Goal: Information Seeking & Learning: Learn about a topic

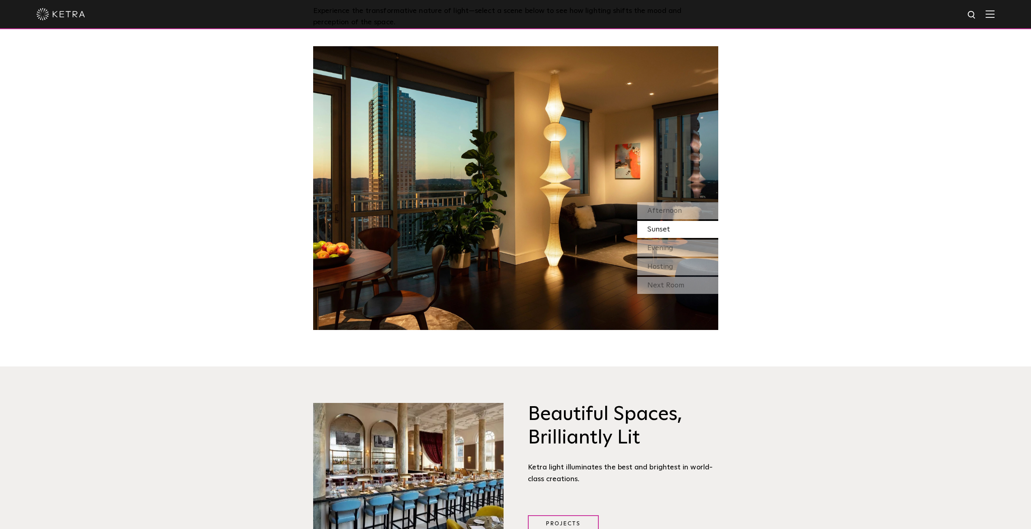
scroll to position [851, 0]
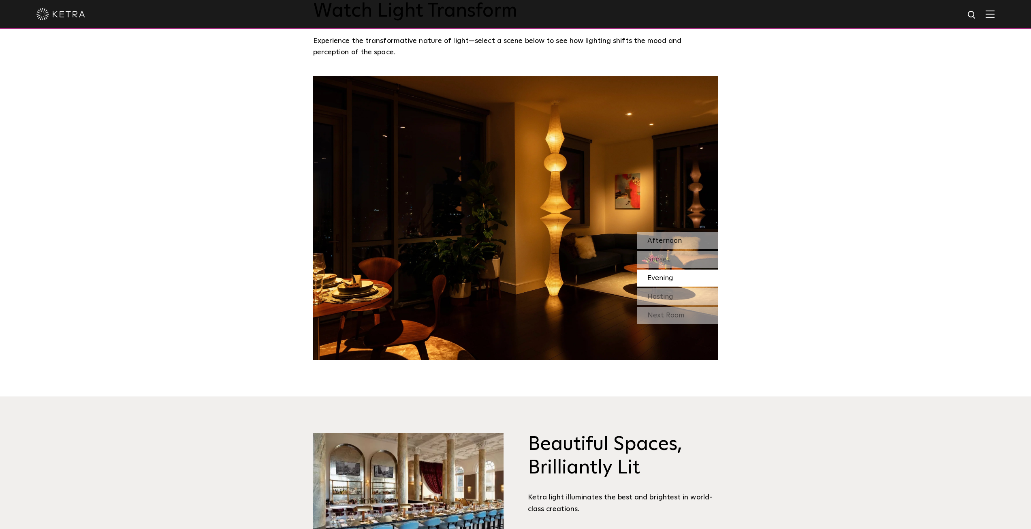
click at [686, 239] on div "Afternoon" at bounding box center [677, 240] width 81 height 17
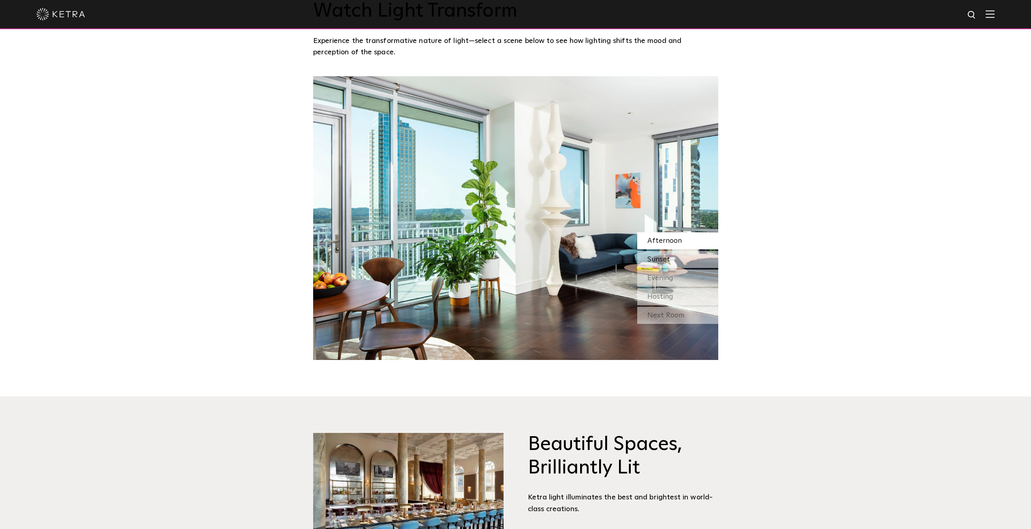
click at [691, 254] on div "Sunset" at bounding box center [677, 259] width 81 height 17
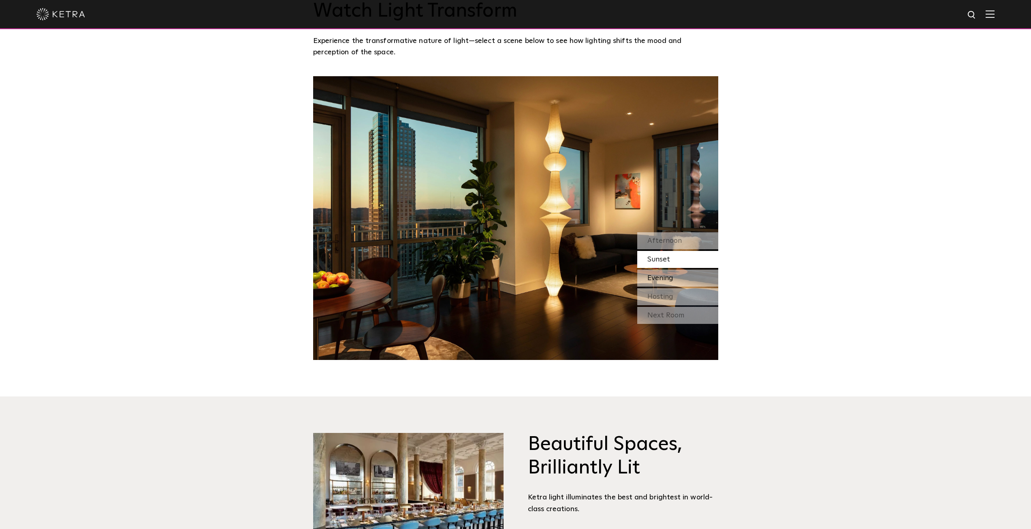
click at [687, 277] on div "Evening" at bounding box center [677, 277] width 81 height 17
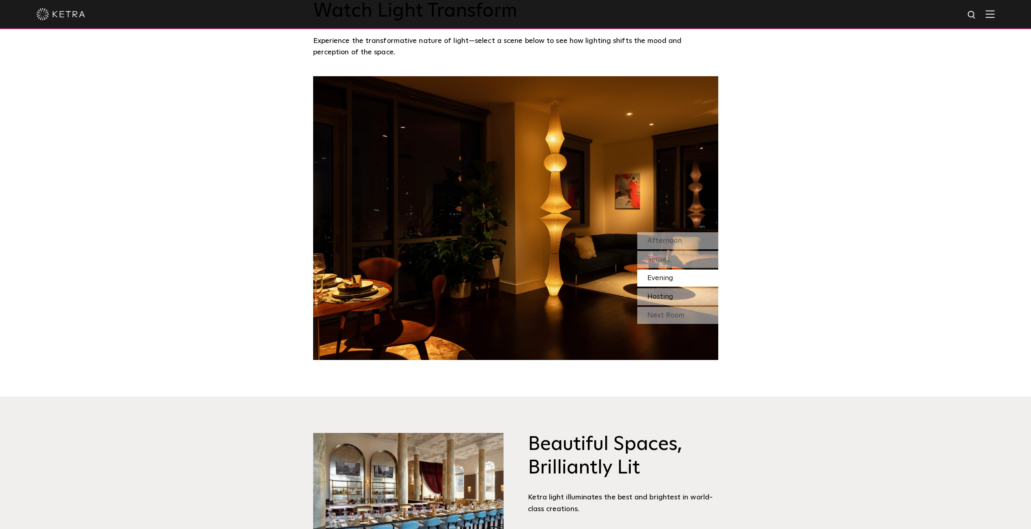
click at [675, 295] on div "Hosting" at bounding box center [677, 296] width 81 height 17
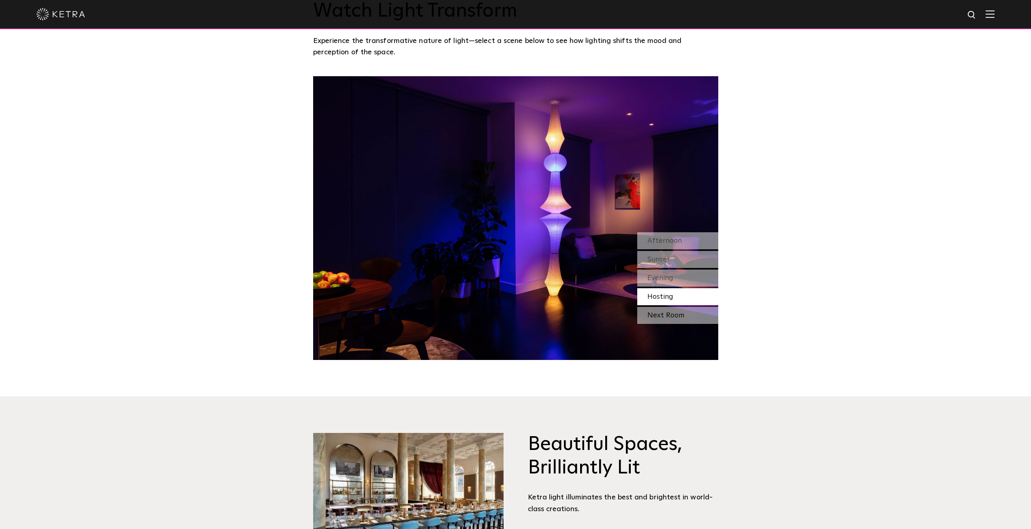
click at [663, 316] on div "Next Room" at bounding box center [677, 315] width 81 height 17
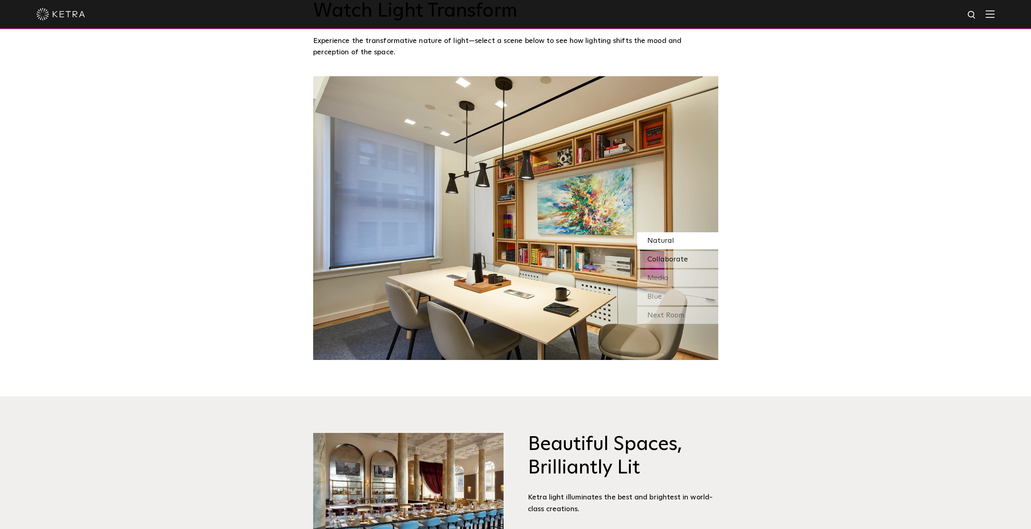
click at [674, 262] on span "Collaborate" at bounding box center [667, 259] width 41 height 7
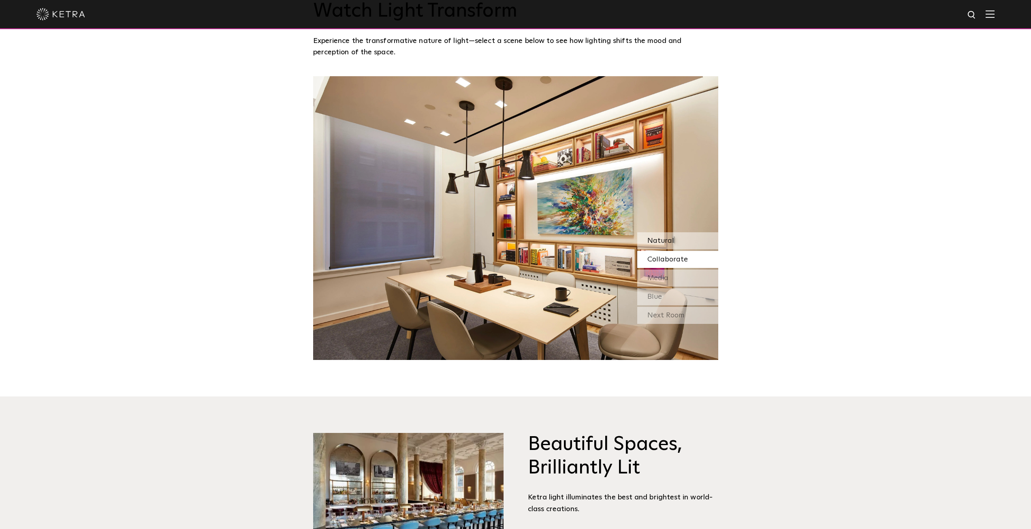
click at [691, 240] on div "Natural" at bounding box center [677, 240] width 81 height 17
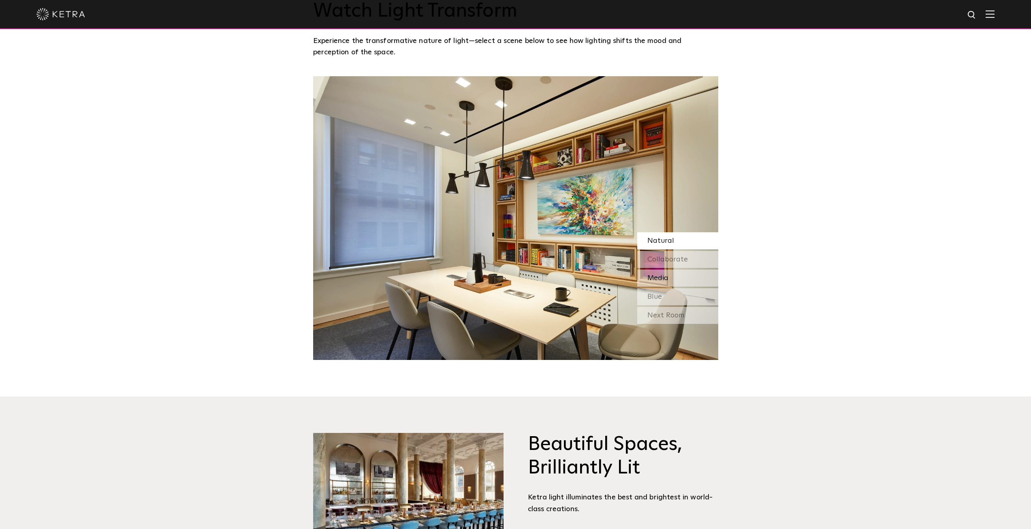
click at [690, 277] on div "Media" at bounding box center [677, 277] width 81 height 17
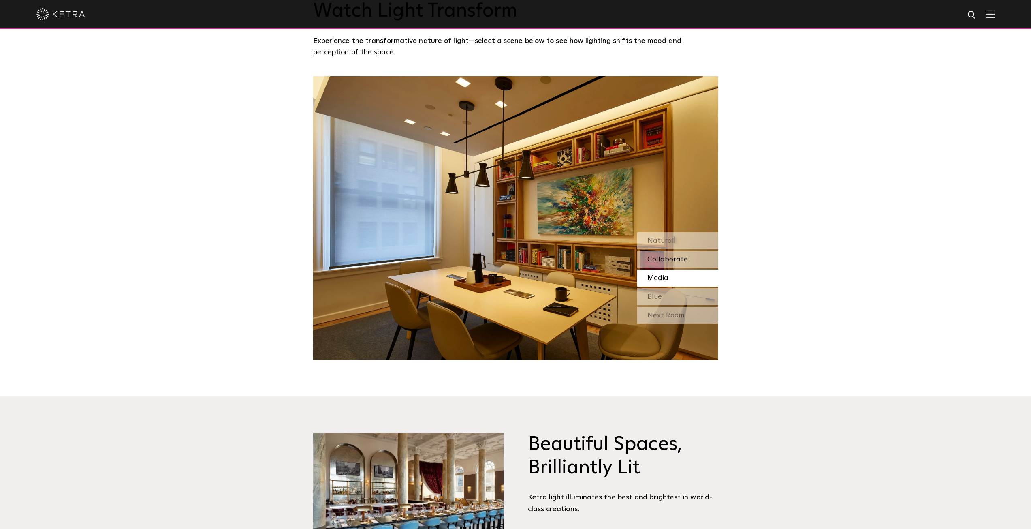
click at [687, 261] on div "Collaborate" at bounding box center [677, 259] width 81 height 17
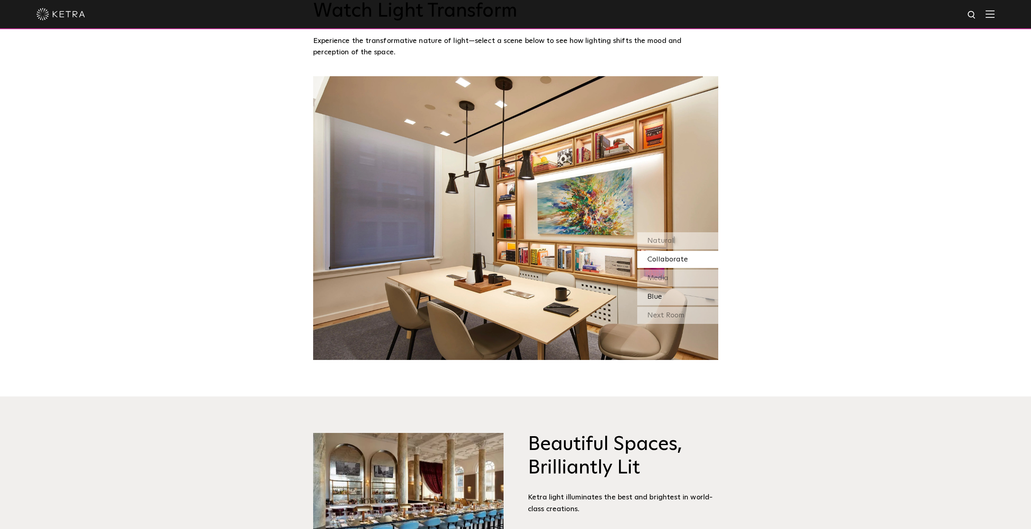
click at [678, 292] on div "Blue" at bounding box center [677, 296] width 81 height 17
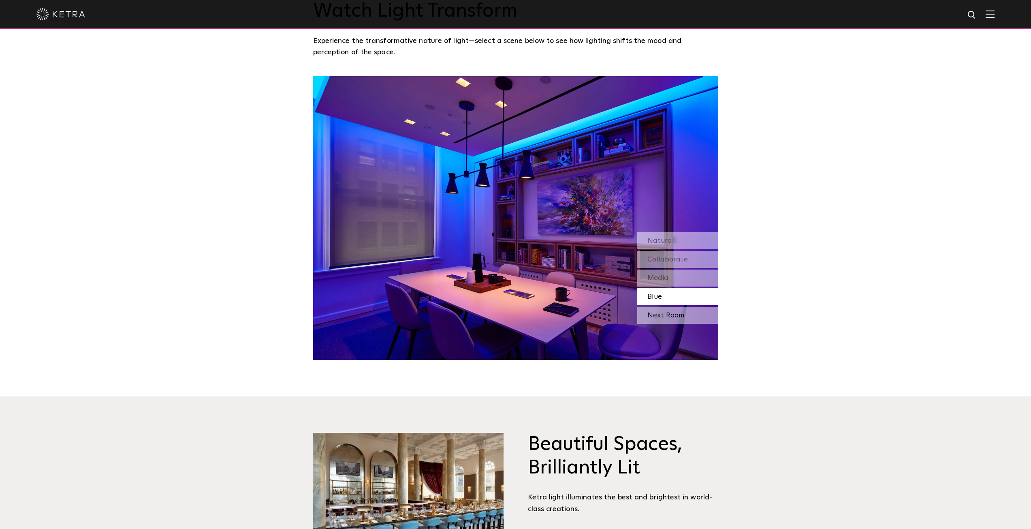
click at [674, 313] on div "Next Room" at bounding box center [677, 315] width 81 height 17
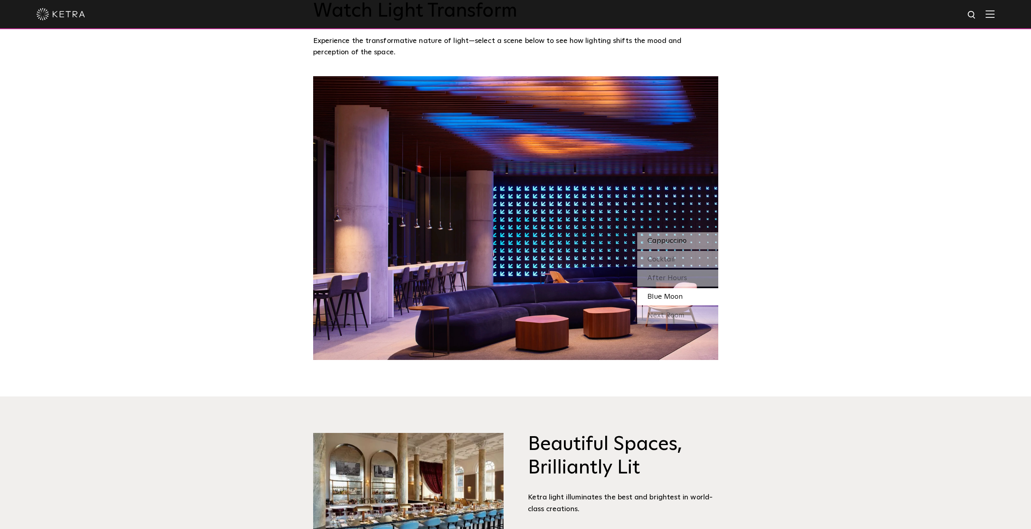
click at [683, 239] on span "Cappuccino" at bounding box center [666, 240] width 39 height 7
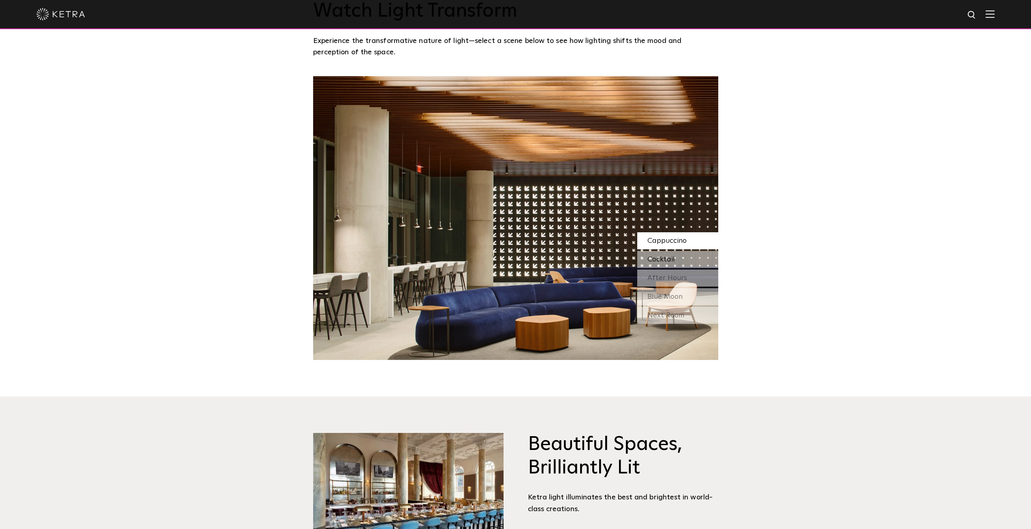
click at [679, 256] on div "Cocktail" at bounding box center [677, 259] width 81 height 17
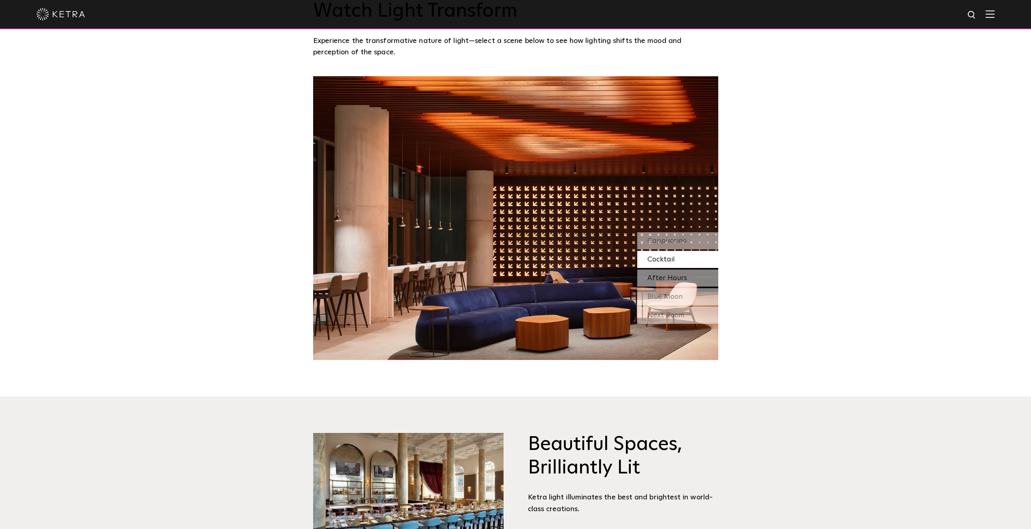
click at [672, 277] on span "After Hours" at bounding box center [667, 277] width 40 height 7
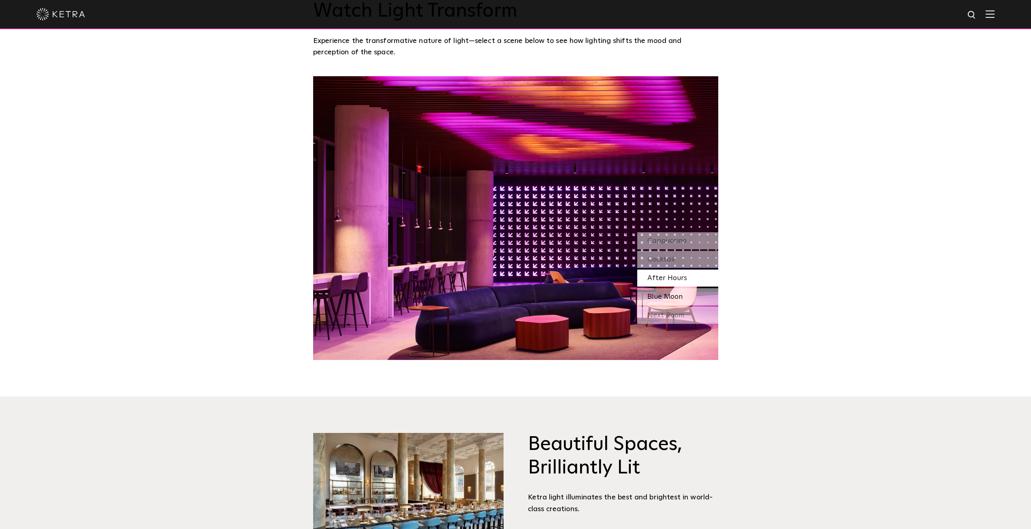
click at [667, 297] on span "Blue Moon" at bounding box center [664, 296] width 35 height 7
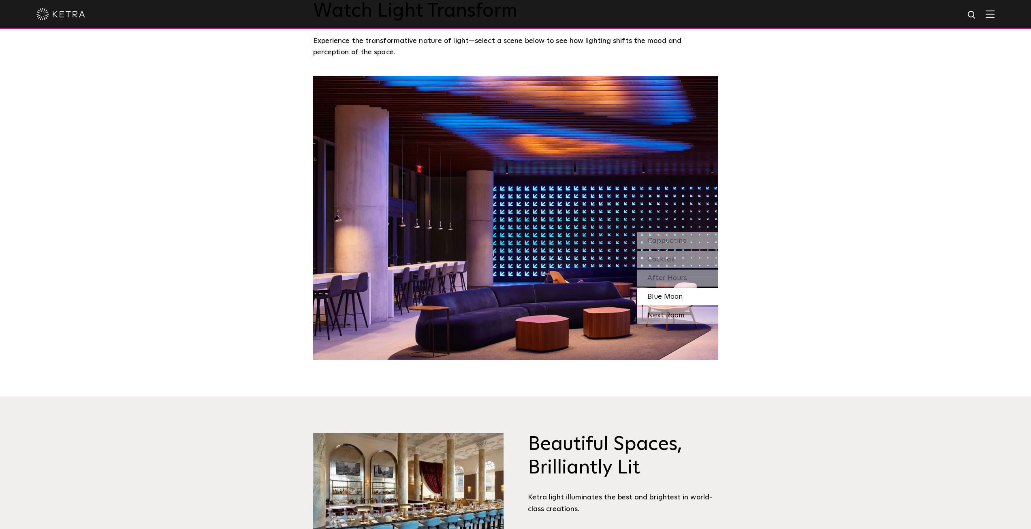
click at [675, 317] on div "Next Room" at bounding box center [677, 315] width 81 height 17
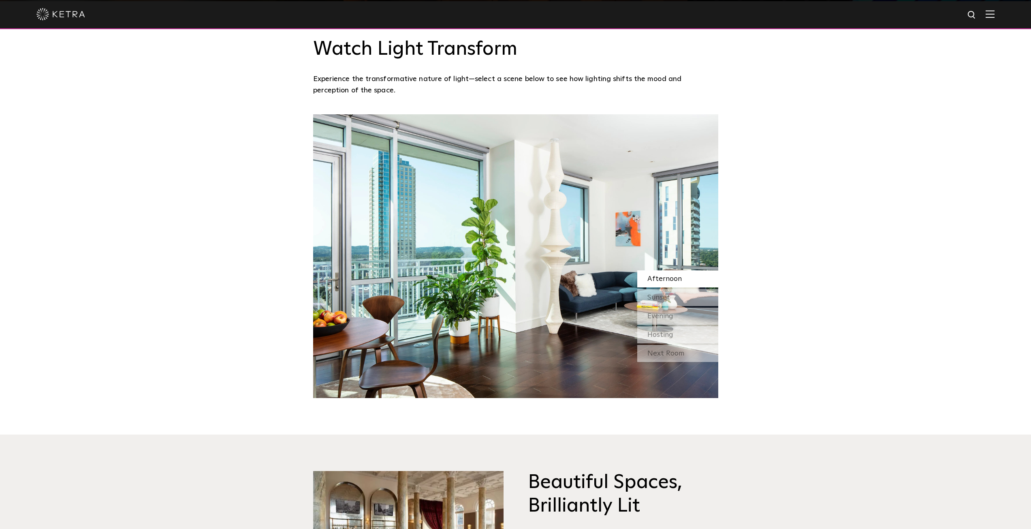
scroll to position [0, 0]
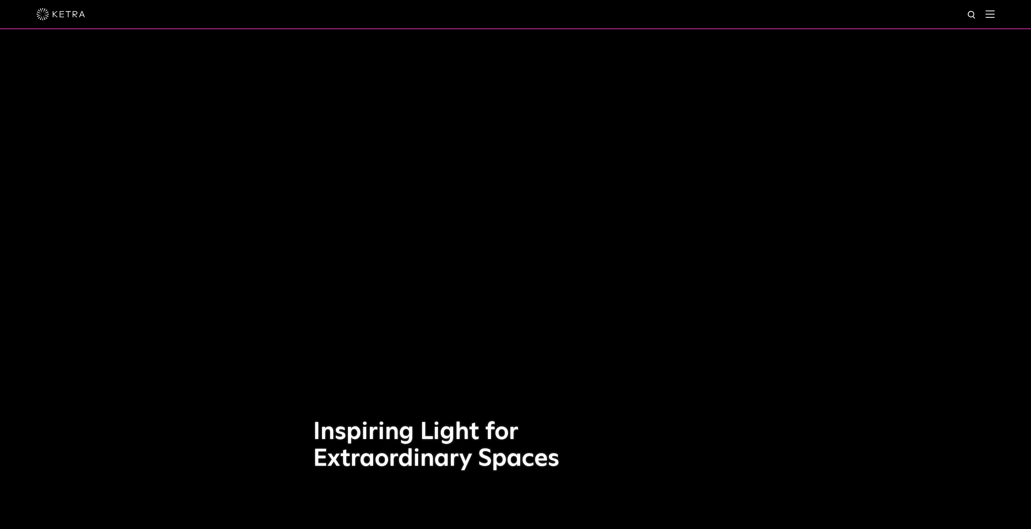
click at [1002, 16] on div at bounding box center [515, 14] width 1031 height 29
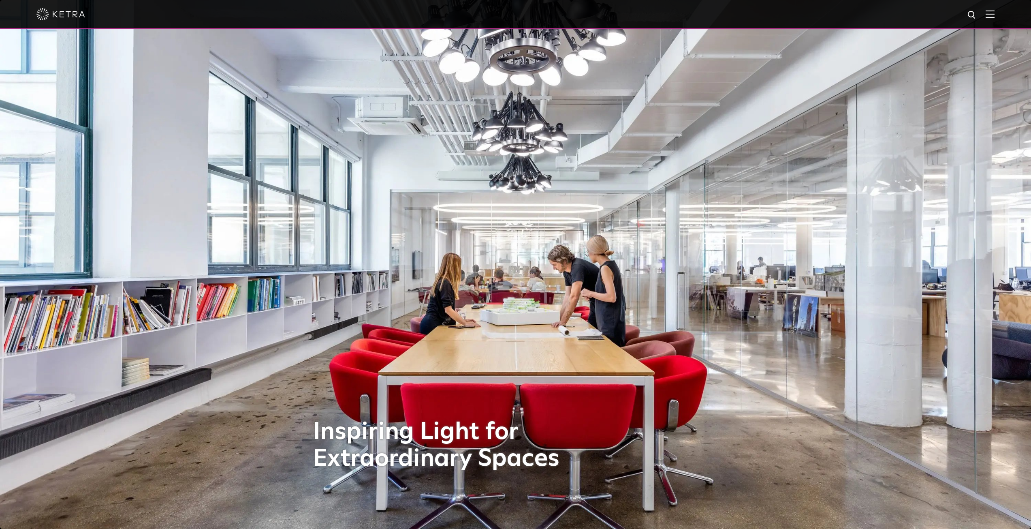
click at [1000, 16] on div at bounding box center [515, 14] width 1031 height 29
click at [994, 14] on img at bounding box center [989, 14] width 9 height 8
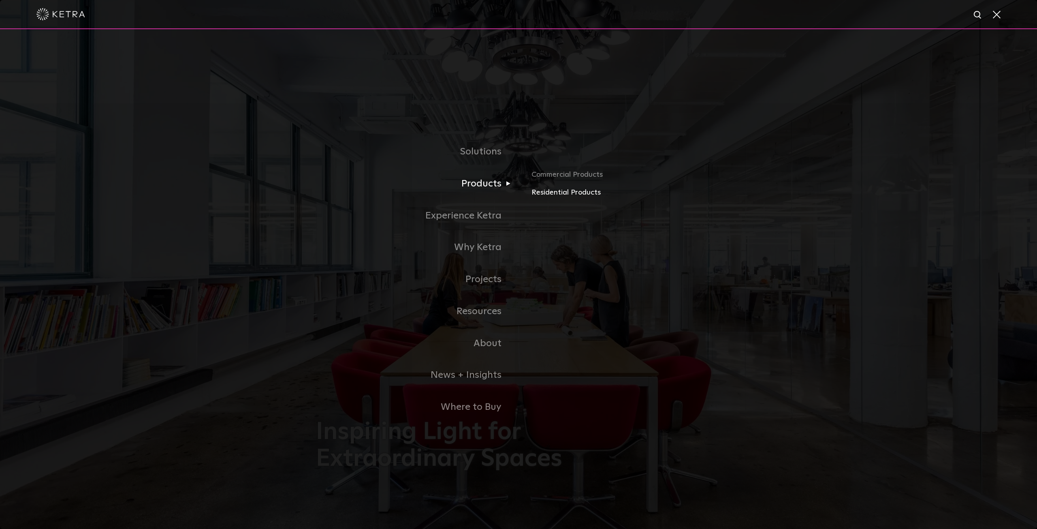
click at [559, 196] on link "Residential Products" at bounding box center [626, 193] width 190 height 12
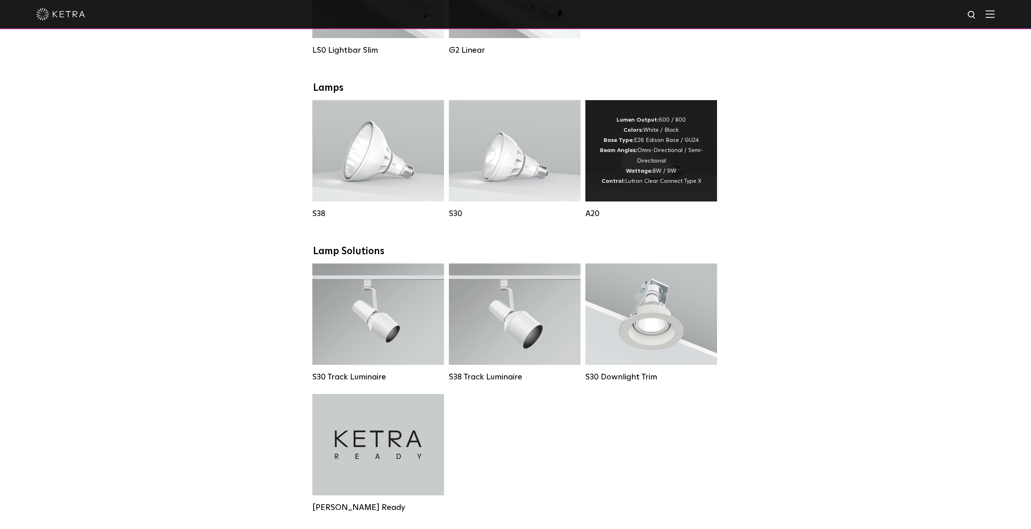
scroll to position [446, 0]
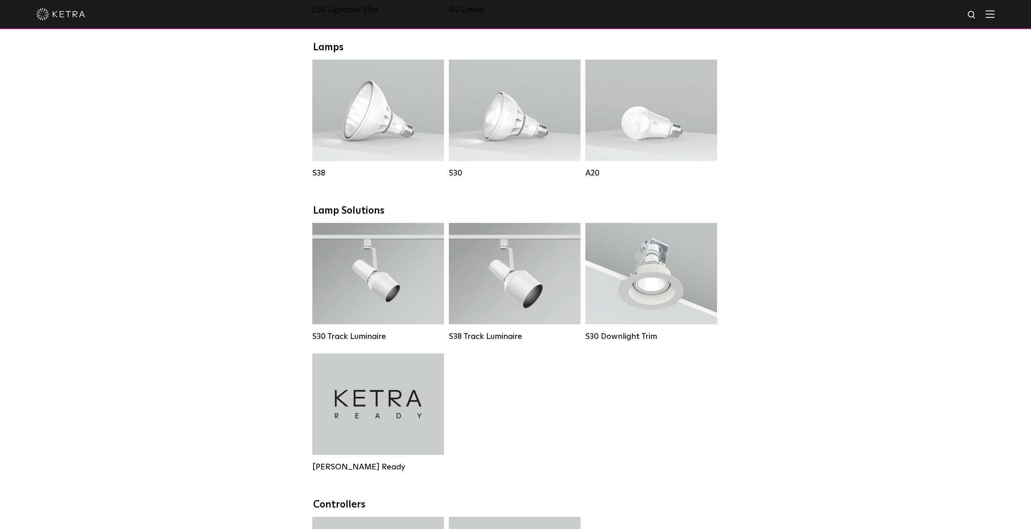
click at [802, 174] on div "Downlights D2 Downlight Family Lumen Output: 1200 Colors: White / Black / Gloss…" at bounding box center [515, 278] width 1031 height 1127
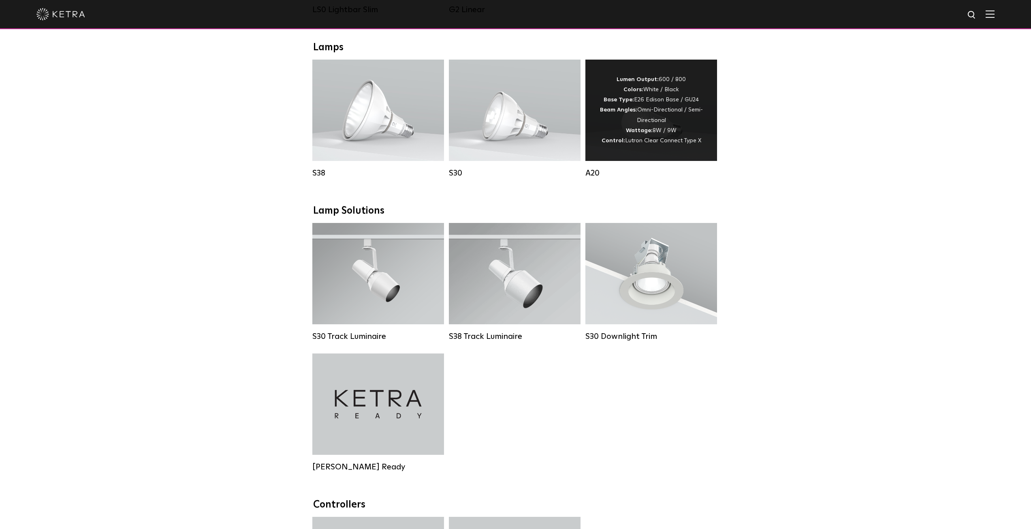
click at [662, 138] on div "Lumen Output: 600 / 800 Colors: White / Black Base Type: E26 Edison Base / GU24…" at bounding box center [650, 110] width 107 height 71
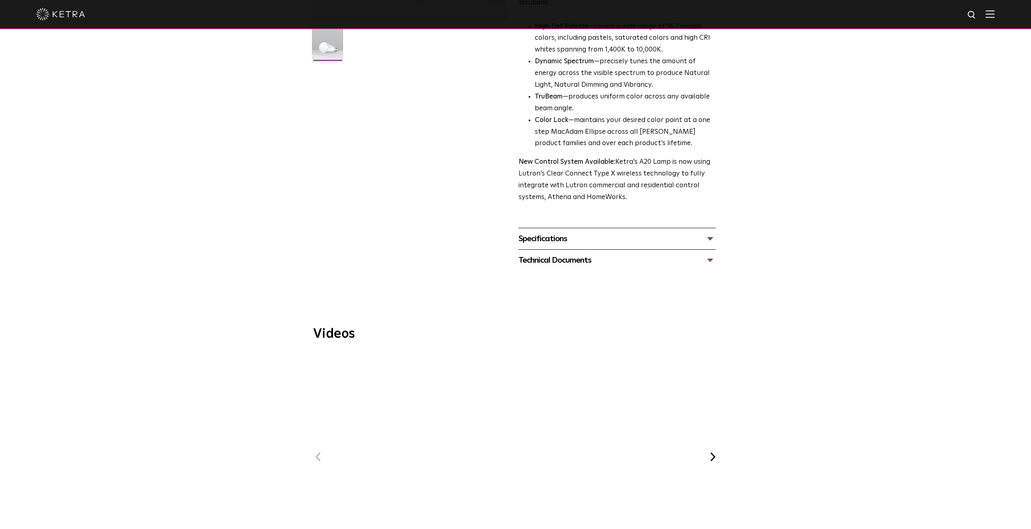
scroll to position [243, 0]
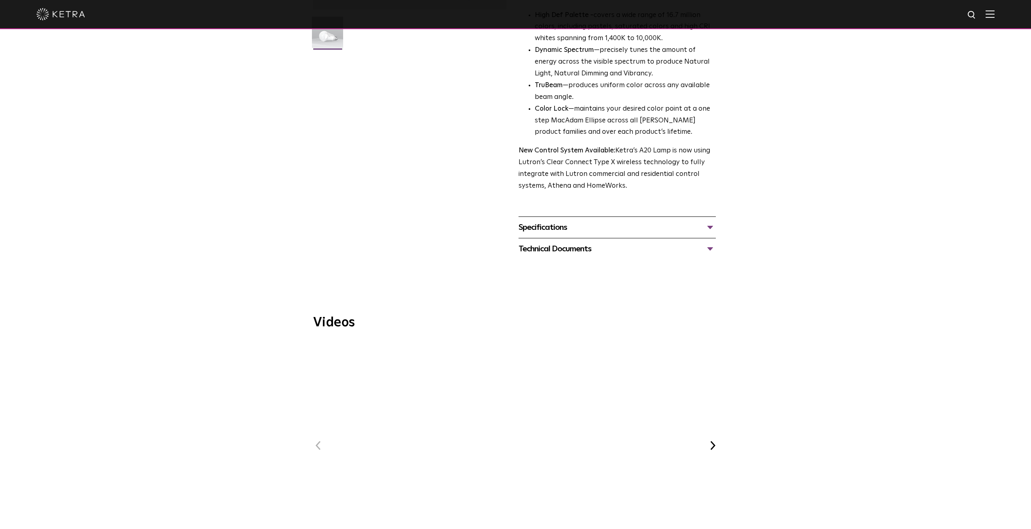
click at [713, 221] on div "Specifications" at bounding box center [616, 227] width 197 height 13
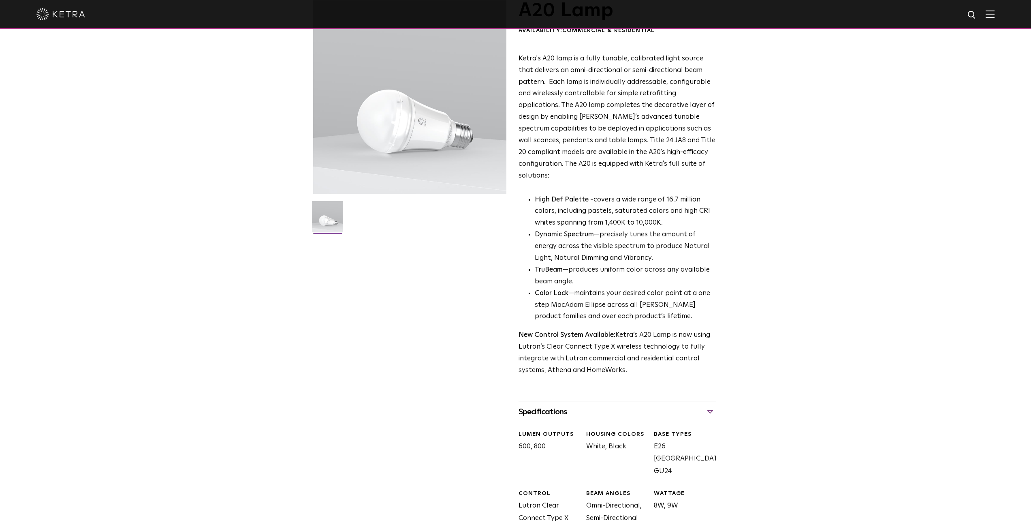
scroll to position [0, 0]
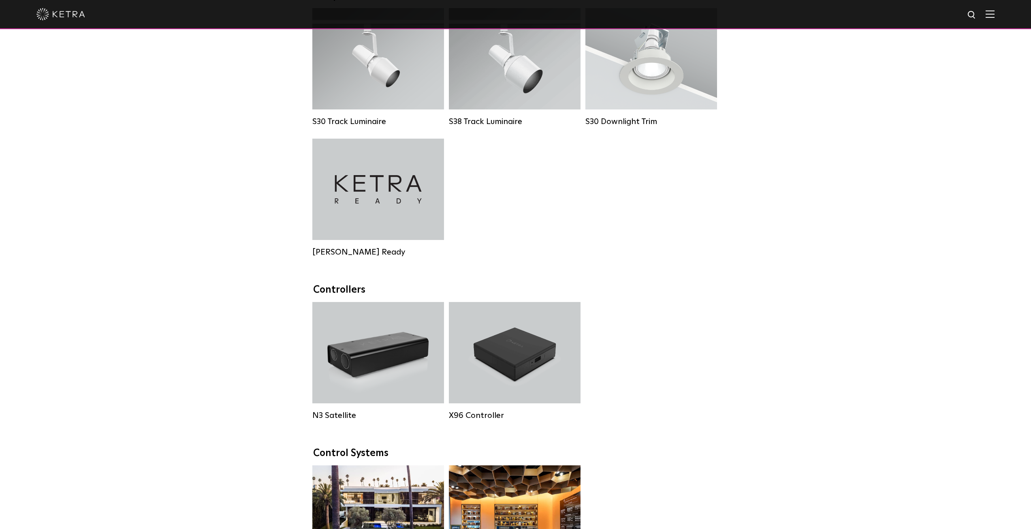
scroll to position [446, 0]
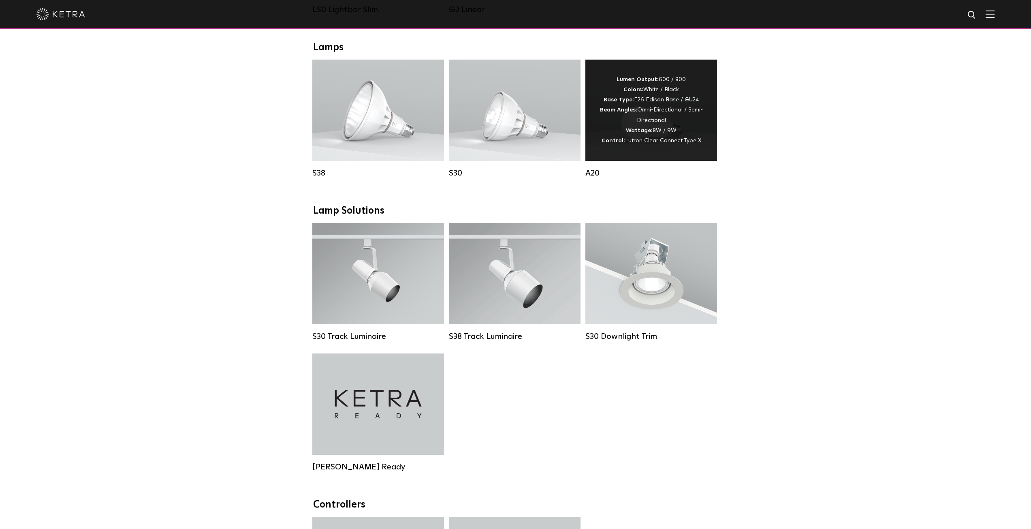
click at [675, 132] on div "Lumen Output: 600 / 800 Colors: White / Black Base Type: E26 Edison Base / GU24…" at bounding box center [650, 110] width 107 height 71
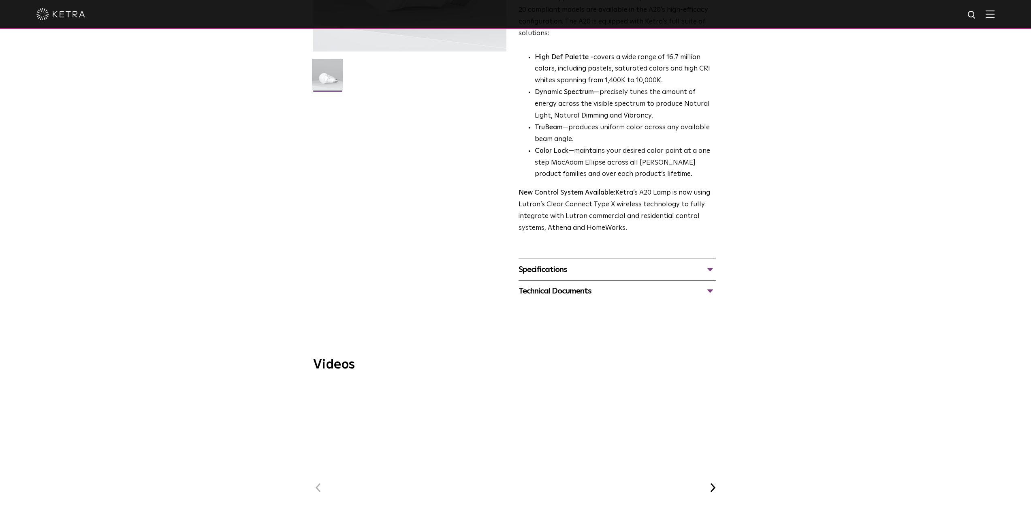
scroll to position [203, 0]
click at [710, 261] on div "Specifications" at bounding box center [616, 267] width 197 height 13
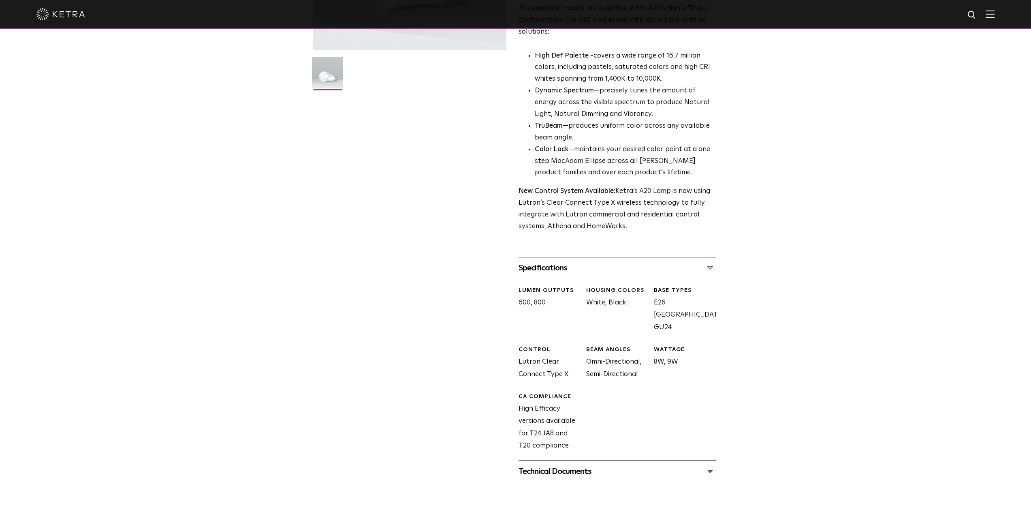
click at [714, 465] on div "Technical Documents" at bounding box center [616, 471] width 197 height 13
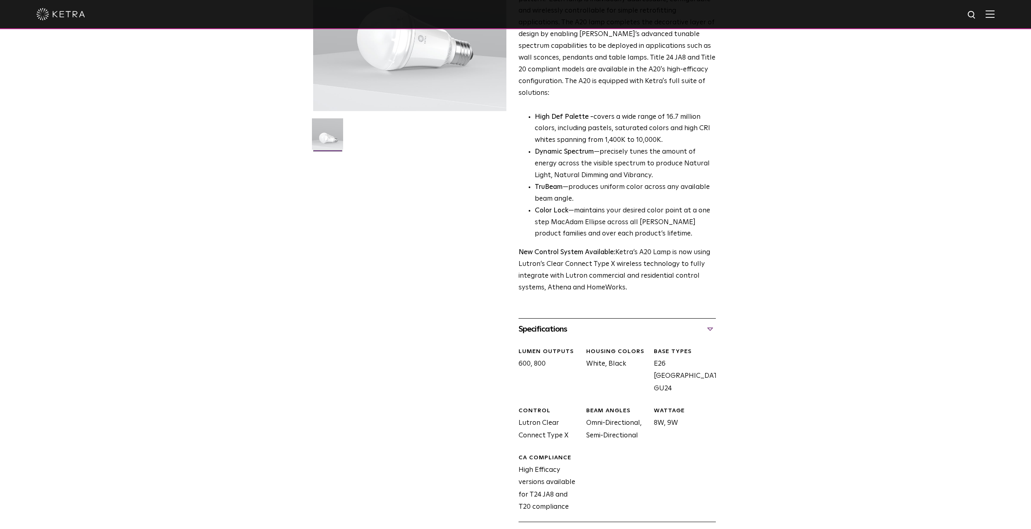
scroll to position [0, 0]
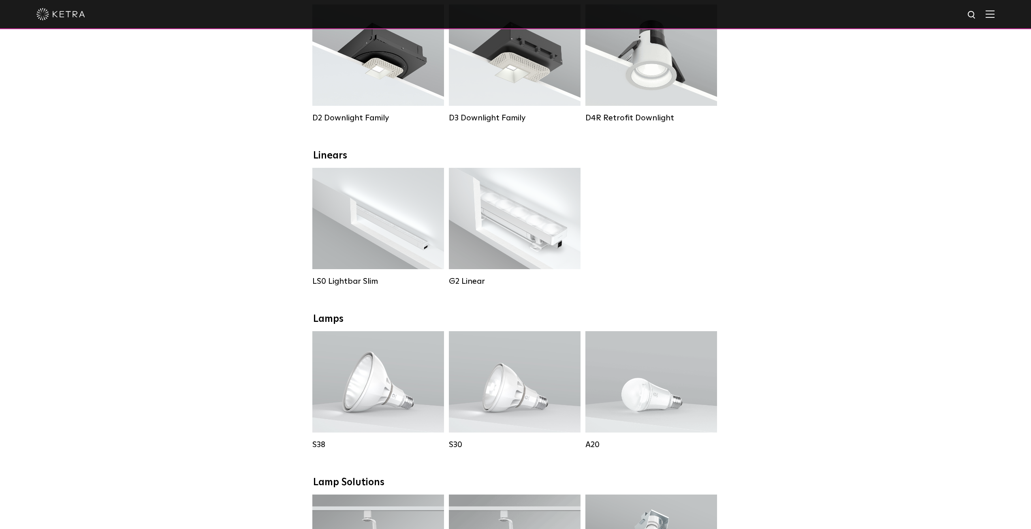
scroll to position [162, 0]
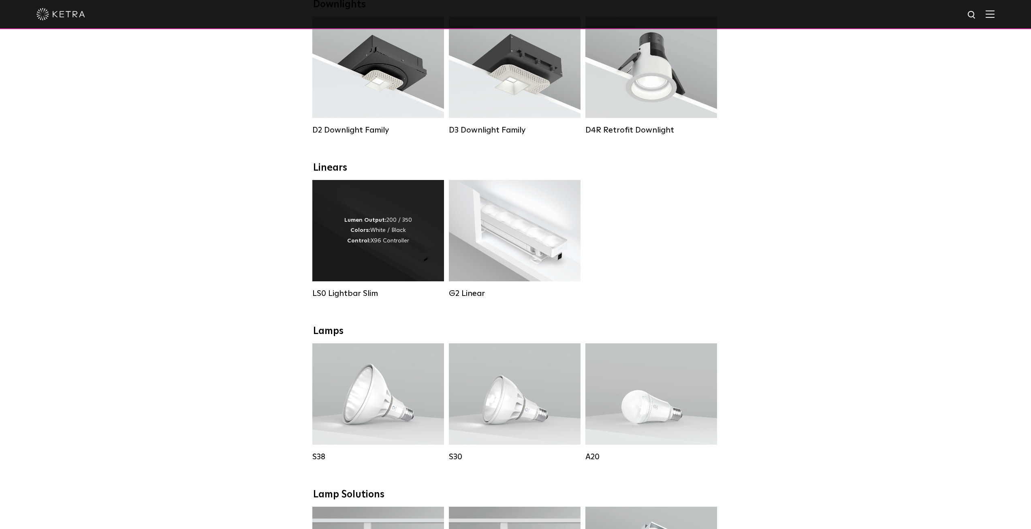
click at [402, 276] on div "Lumen Output: 200 / 350 Colors: White / Black Control: X96 Controller" at bounding box center [378, 230] width 132 height 101
